Goal: Navigation & Orientation: Find specific page/section

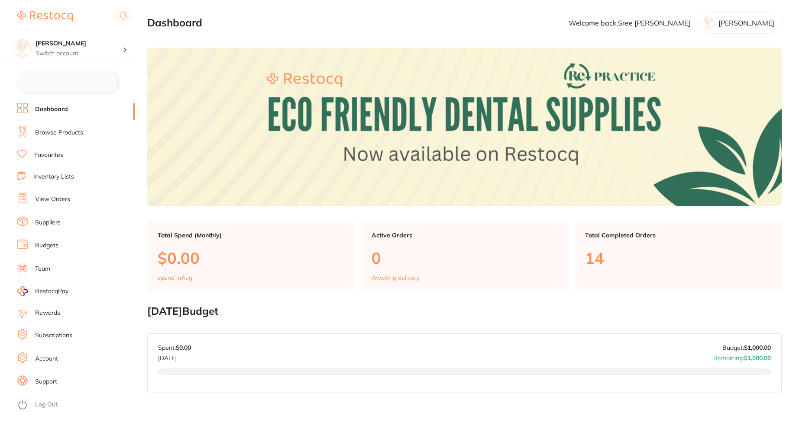
checkbox input "false"
click at [78, 132] on link "Browse Products" at bounding box center [59, 132] width 48 height 9
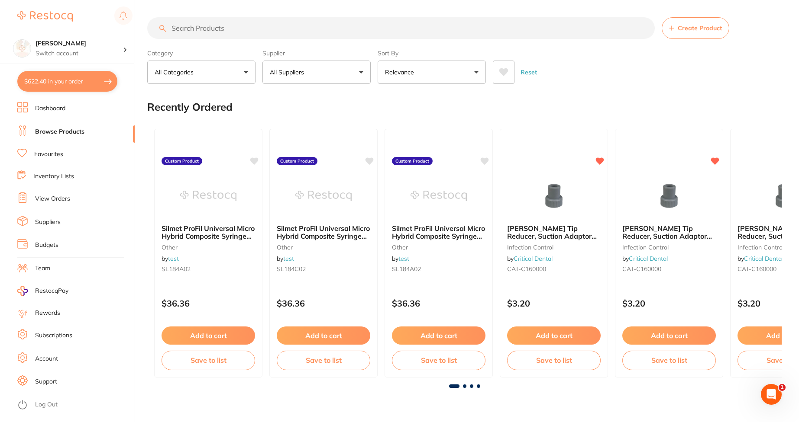
click at [264, 32] on input "search" at bounding box center [400, 28] width 507 height 22
click at [268, 27] on input "search" at bounding box center [400, 28] width 507 height 22
paste input "HCH3S"
type input "HCH3S"
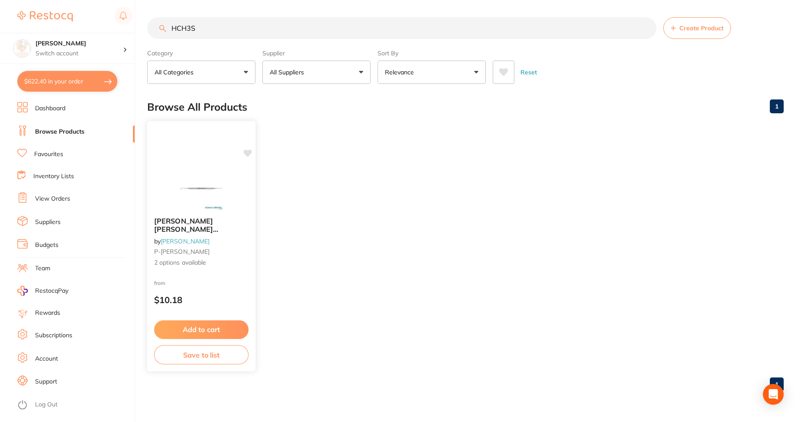
click at [186, 171] on img at bounding box center [201, 189] width 57 height 44
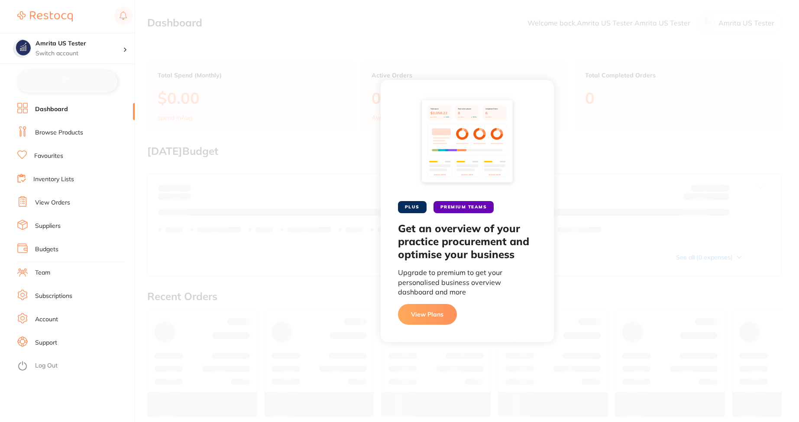
checkbox input "false"
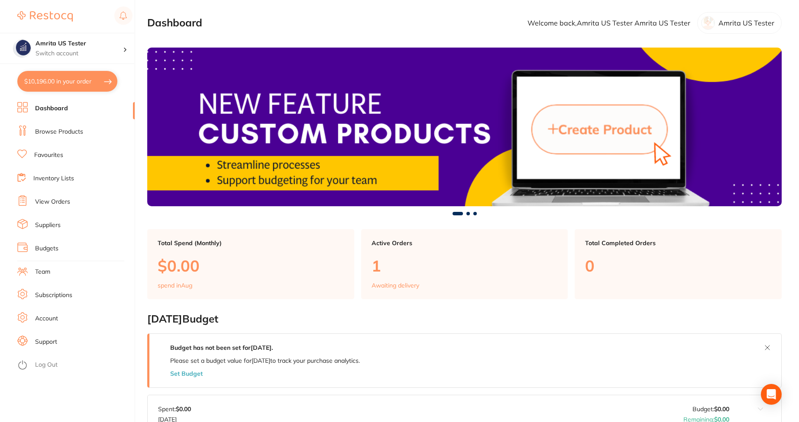
click at [75, 128] on link "Browse Products" at bounding box center [59, 132] width 48 height 9
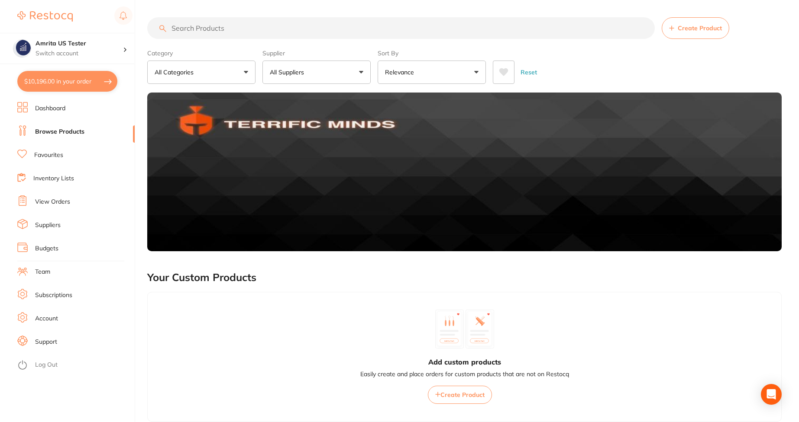
click at [325, 74] on button "All Suppliers" at bounding box center [316, 72] width 108 height 23
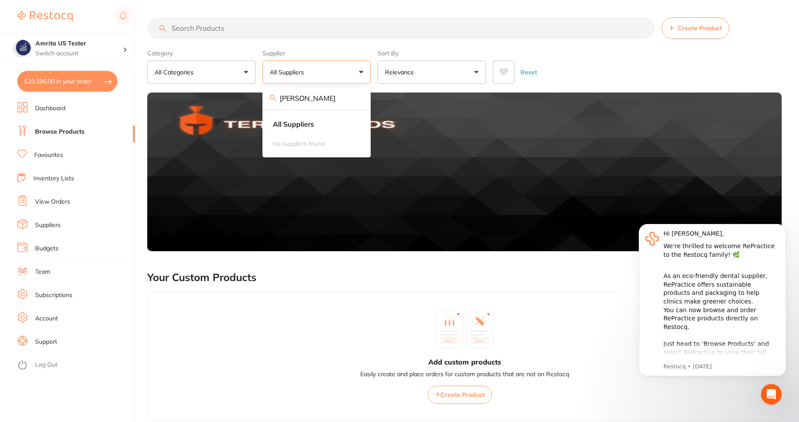
type input "[PERSON_NAME]"
click at [614, 67] on div "Reset" at bounding box center [634, 69] width 282 height 30
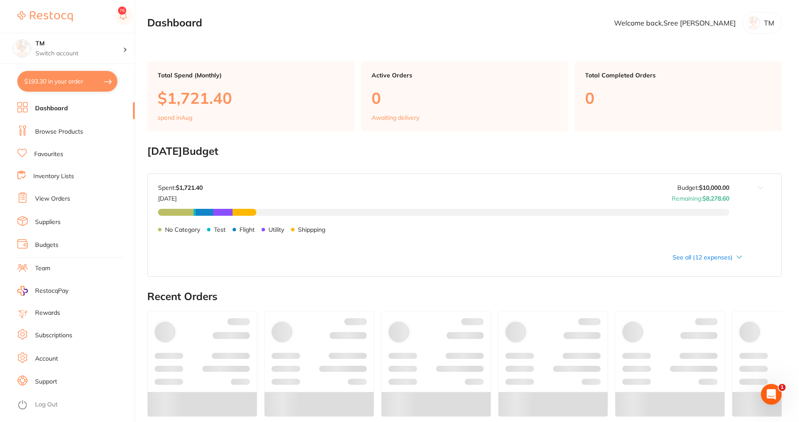
click at [78, 128] on link "Browse Products" at bounding box center [59, 132] width 48 height 9
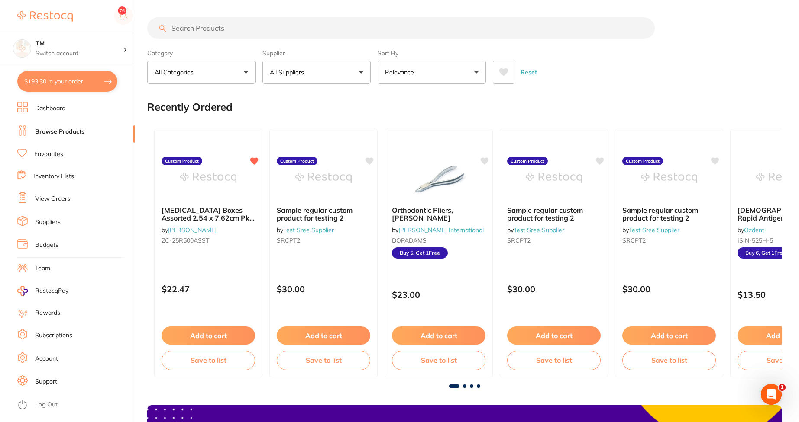
click at [291, 67] on button "All Suppliers" at bounding box center [316, 72] width 108 height 23
type input "[PERSON_NAME]"
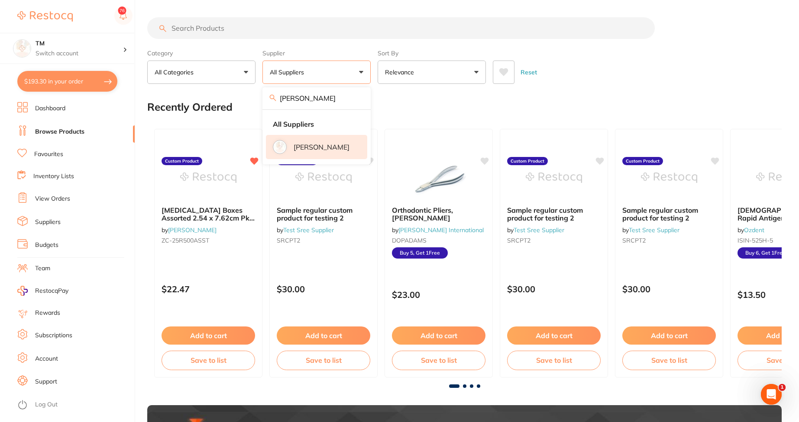
click at [298, 152] on li "Adam Dental" at bounding box center [316, 147] width 101 height 24
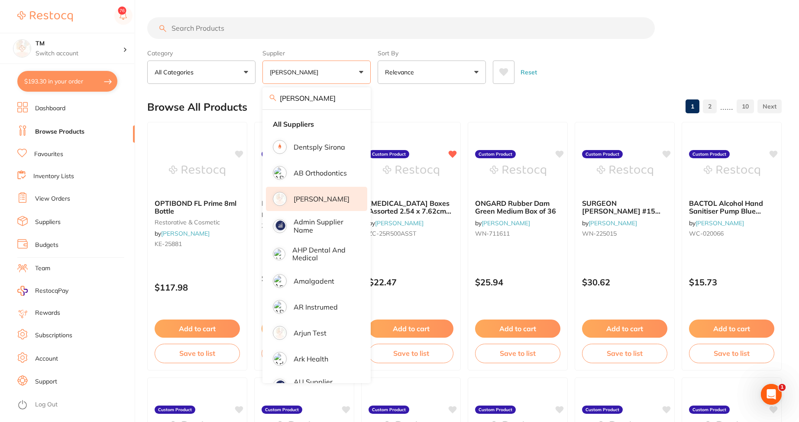
click at [577, 66] on div "Reset" at bounding box center [634, 69] width 282 height 30
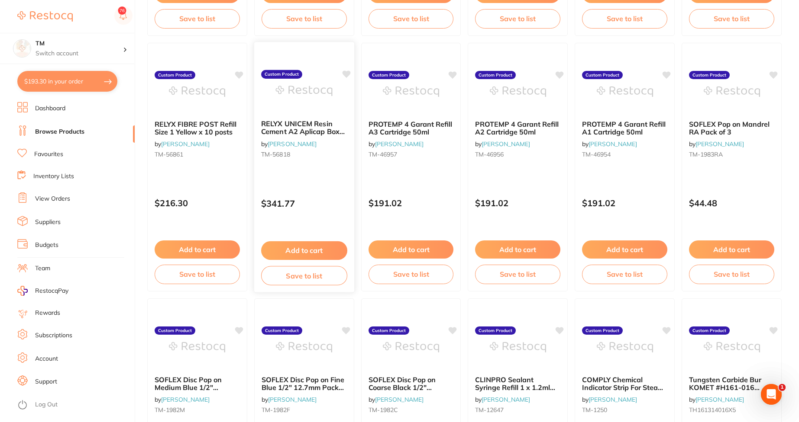
scroll to position [727, 0]
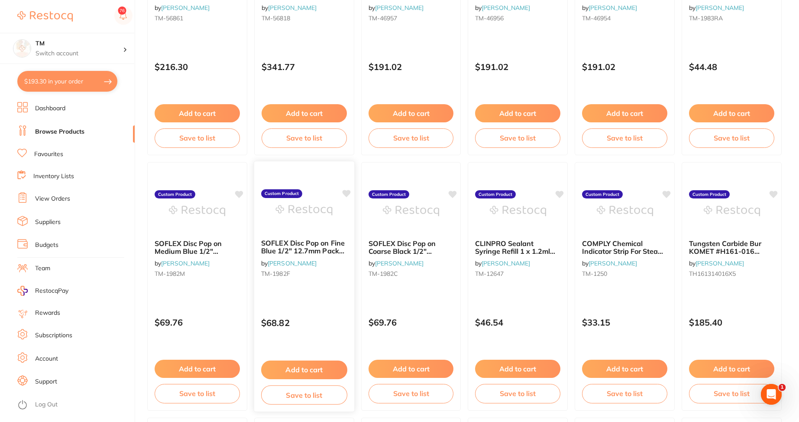
click at [335, 230] on div at bounding box center [304, 211] width 100 height 44
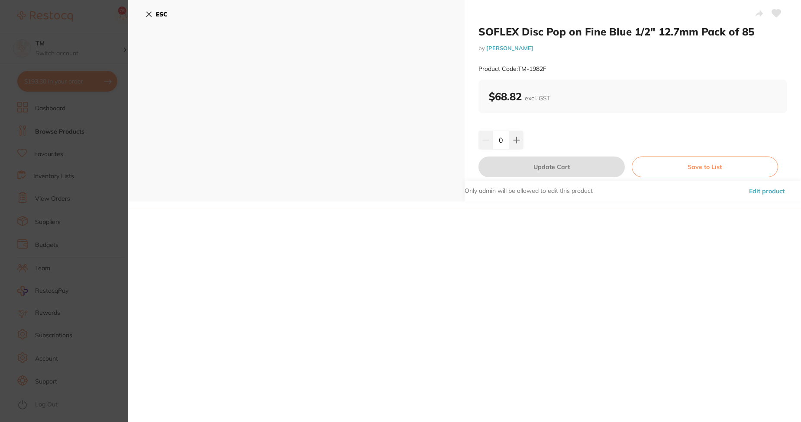
click at [152, 18] on button "ESC" at bounding box center [156, 14] width 22 height 15
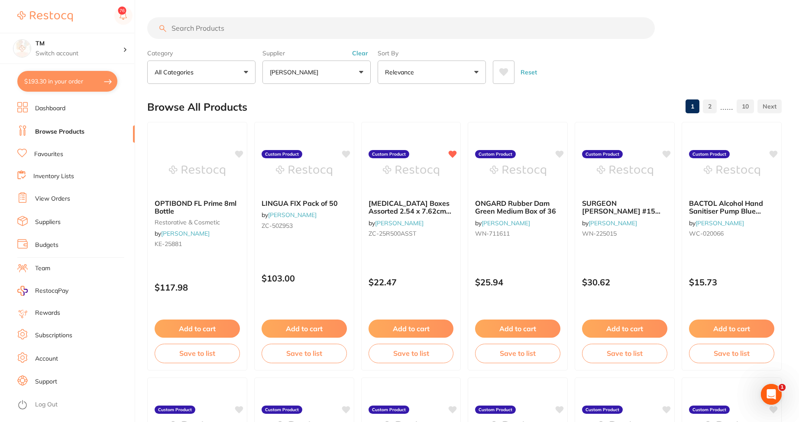
click at [332, 23] on input "search" at bounding box center [400, 28] width 507 height 22
paste input "HCH3S"
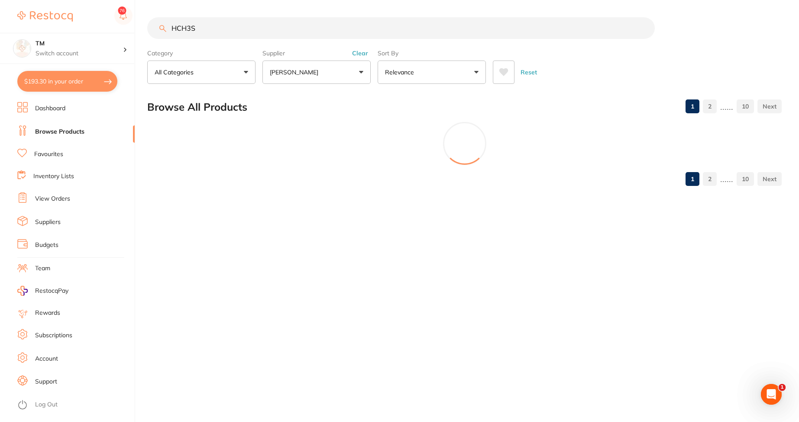
type input "HCH3S"
drag, startPoint x: 235, startPoint y: 28, endPoint x: 131, endPoint y: 26, distance: 104.3
click at [131, 26] on div "$193.30 TM Switch account TM $193.30 in your order Dashboard Browse Products Fa…" at bounding box center [400, 211] width 801 height 422
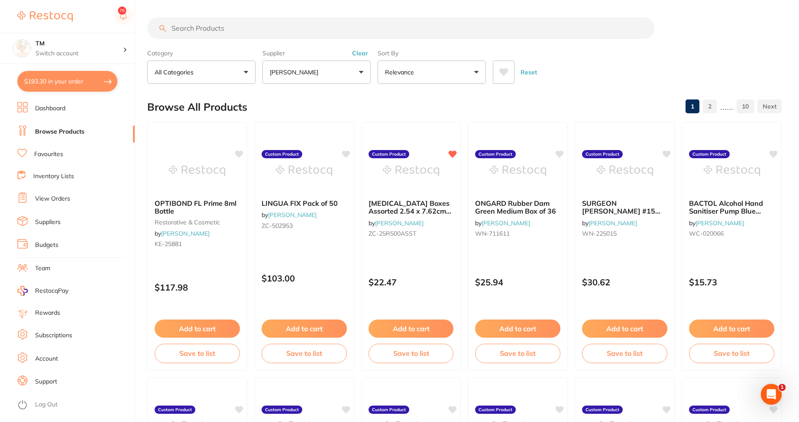
click at [207, 72] on button "All Categories" at bounding box center [201, 72] width 108 height 23
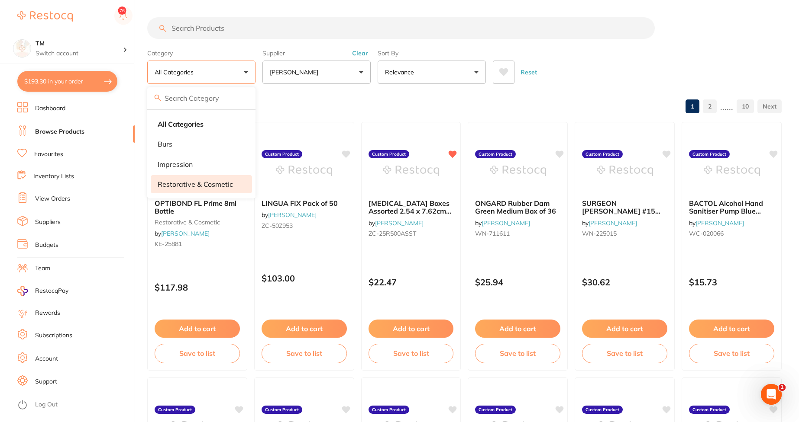
click at [193, 183] on p "restorative & cosmetic" at bounding box center [195, 184] width 75 height 8
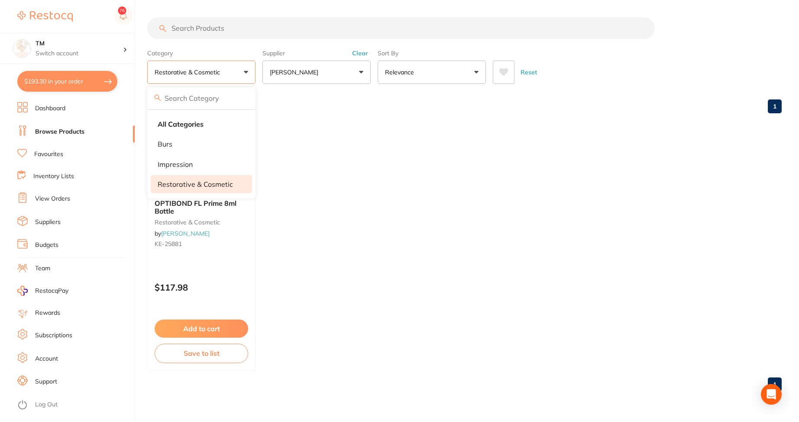
click at [376, 170] on ul "OPTIBOND FL Prime 8ml Bottle restorative & cosmetic by Adam Dental KE-25881 $11…" at bounding box center [464, 246] width 634 height 249
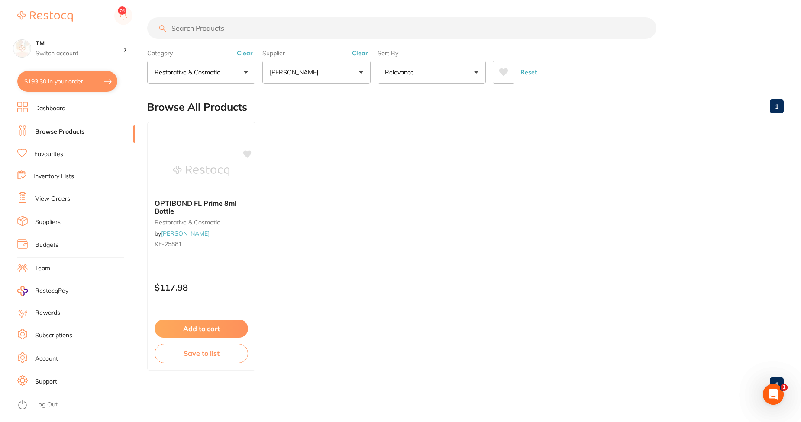
click at [199, 71] on p "restorative & cosmetic" at bounding box center [189, 72] width 69 height 9
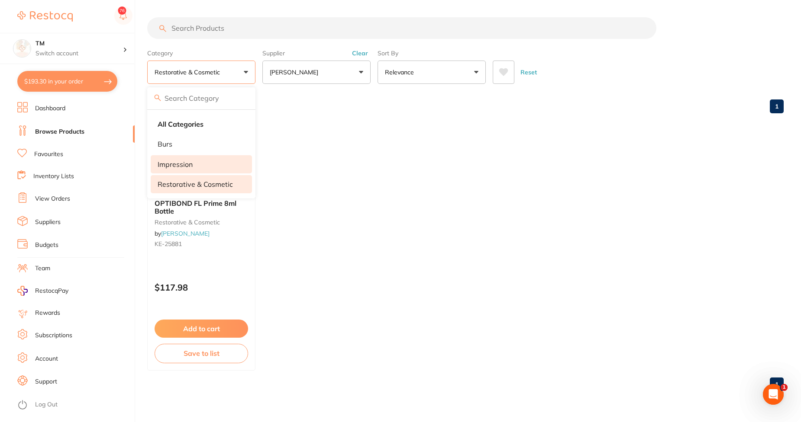
click at [200, 156] on li "impression" at bounding box center [201, 164] width 101 height 18
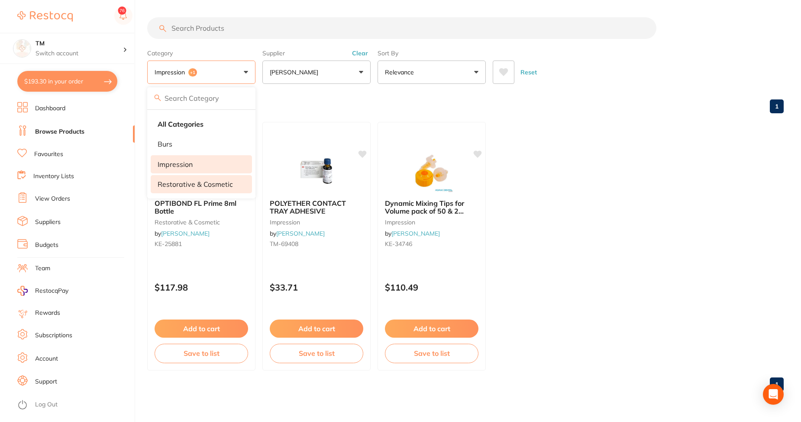
click at [325, 100] on div "Browse All Products 1" at bounding box center [465, 107] width 636 height 29
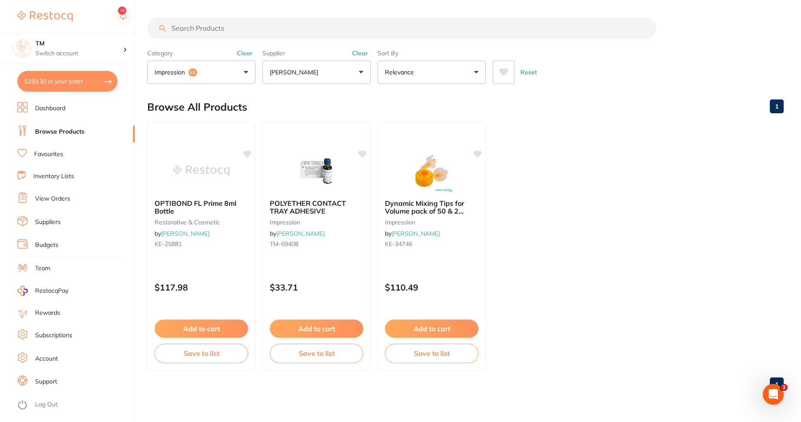
click at [211, 66] on button "impression +1" at bounding box center [201, 72] width 108 height 23
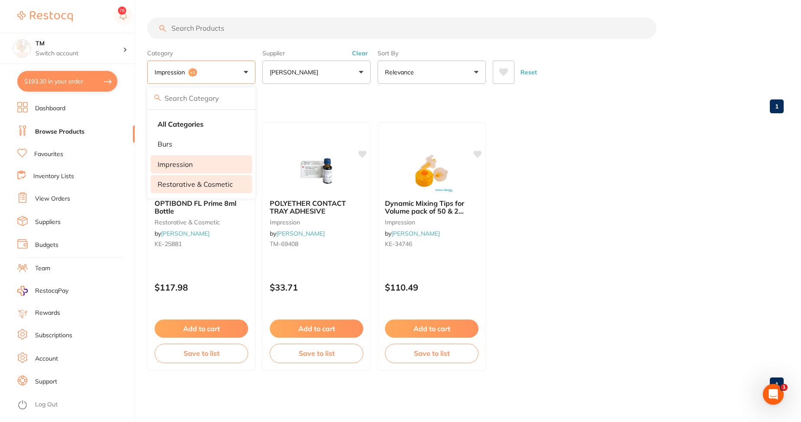
click at [398, 105] on div "Browse All Products 1" at bounding box center [465, 107] width 636 height 29
